Goal: Transaction & Acquisition: Purchase product/service

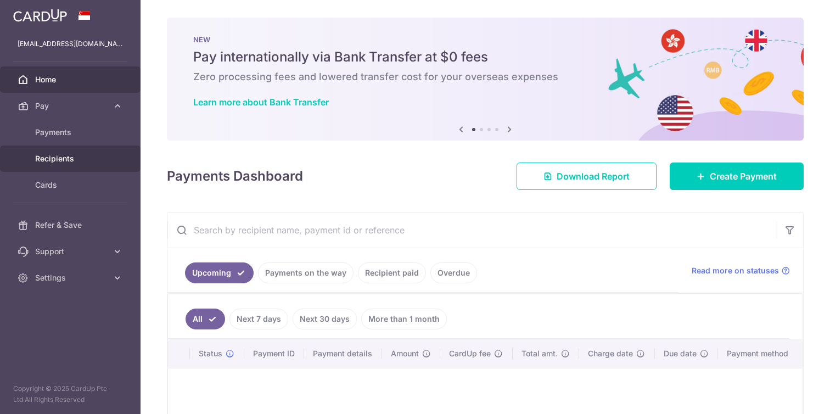
click at [60, 157] on span "Recipients" at bounding box center [71, 158] width 72 height 11
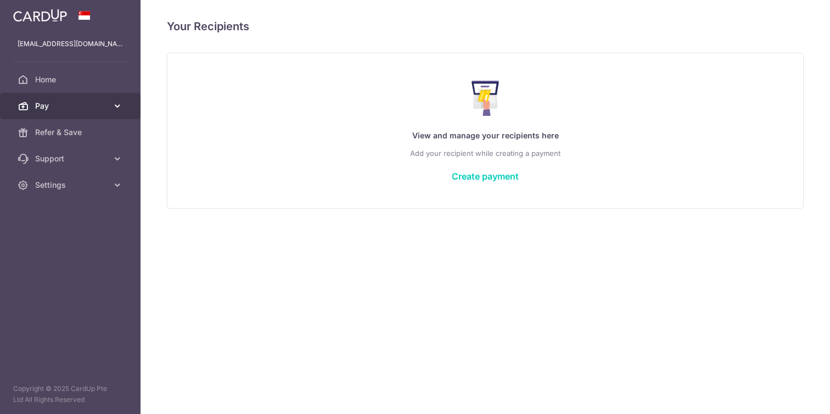
click at [87, 109] on span "Pay" at bounding box center [71, 105] width 72 height 11
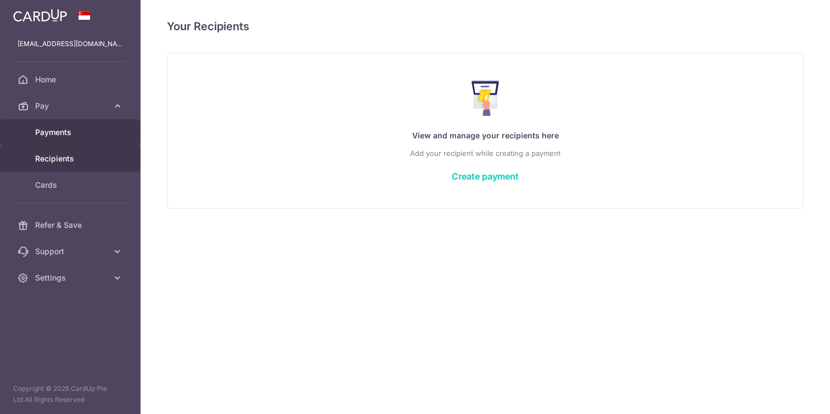
click at [70, 128] on span "Payments" at bounding box center [71, 132] width 72 height 11
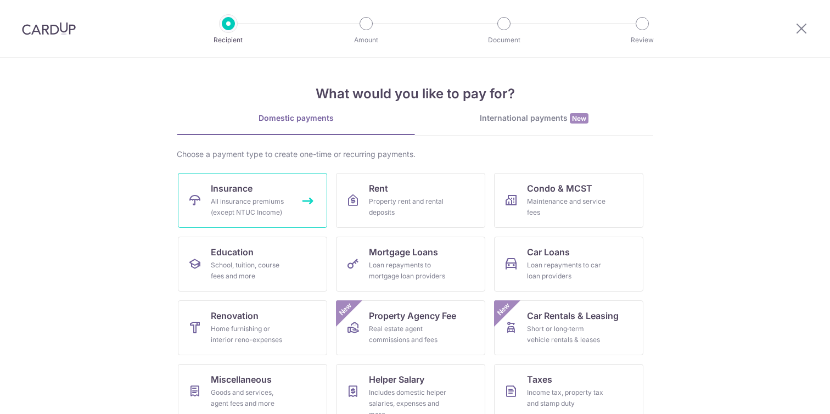
click at [233, 195] on link "Insurance All insurance premiums (except NTUC Income)" at bounding box center [252, 200] width 149 height 55
